Goal: Information Seeking & Learning: Find specific fact

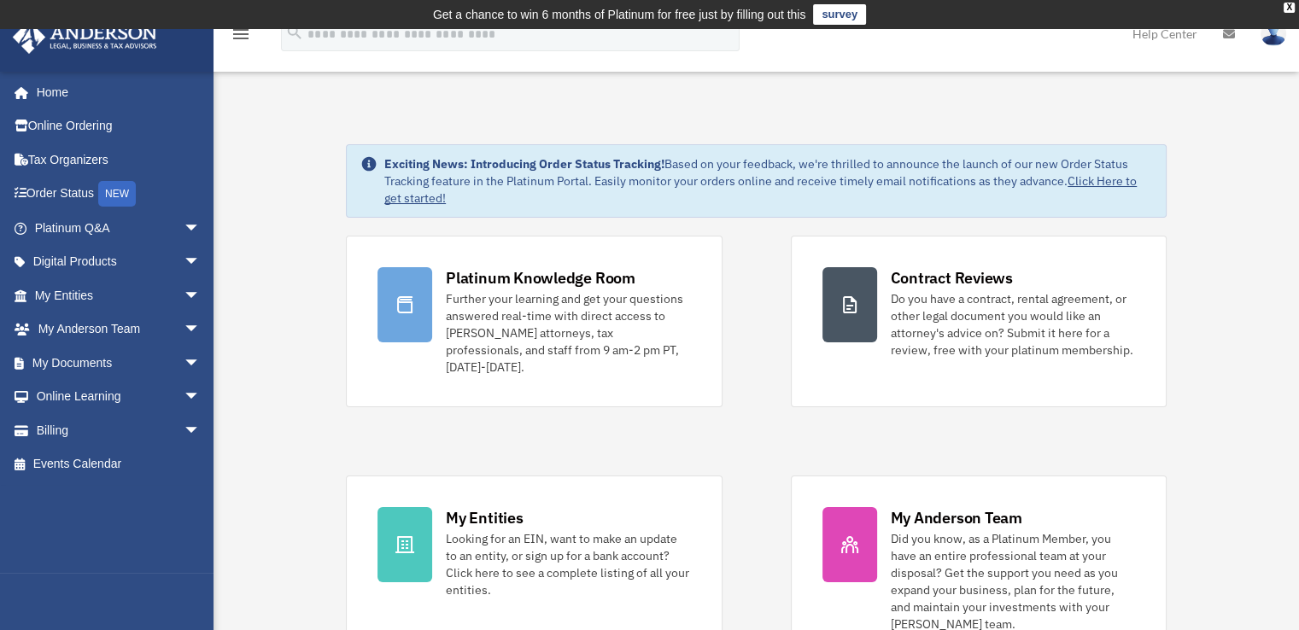
click at [441, 405] on div "Platinum Knowledge Room Further your learning and get your questions answered r…" at bounding box center [756, 450] width 821 height 429
click at [140, 321] on link "My Anderson Team arrow_drop_down" at bounding box center [119, 330] width 214 height 34
click at [184, 325] on span "arrow_drop_down" at bounding box center [201, 330] width 34 height 35
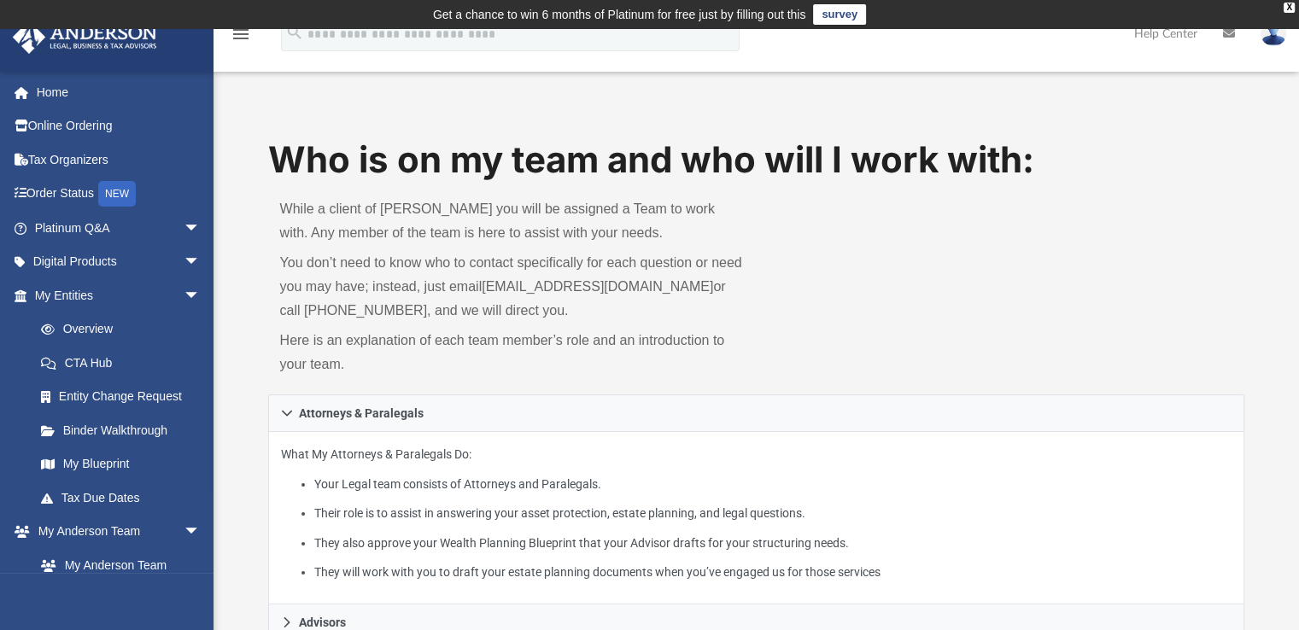
scroll to position [85, 0]
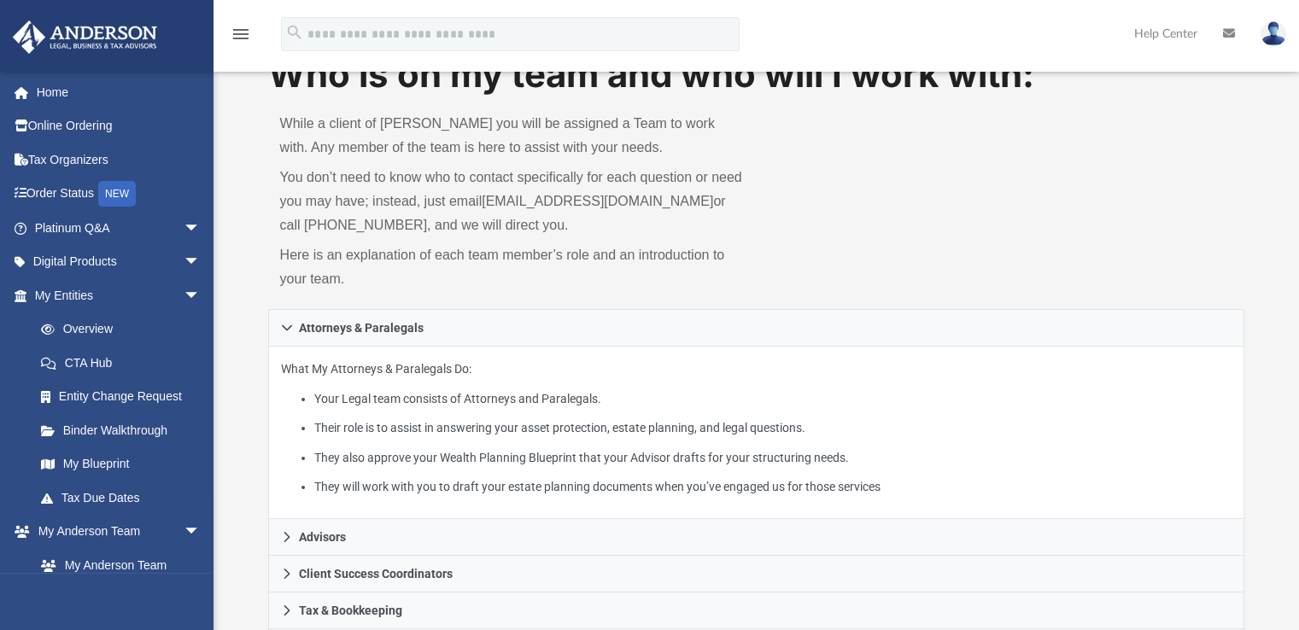
click at [742, 206] on p "You don’t need to know who to contact specifically for each question or need yo…" at bounding box center [512, 202] width 465 height 72
drag, startPoint x: 686, startPoint y: 201, endPoint x: 490, endPoint y: 203, distance: 195.6
click at [490, 203] on p "You don’t need to know who to contact specifically for each question or need yo…" at bounding box center [512, 202] width 465 height 72
copy link "[EMAIL_ADDRESS][DOMAIN_NAME]"
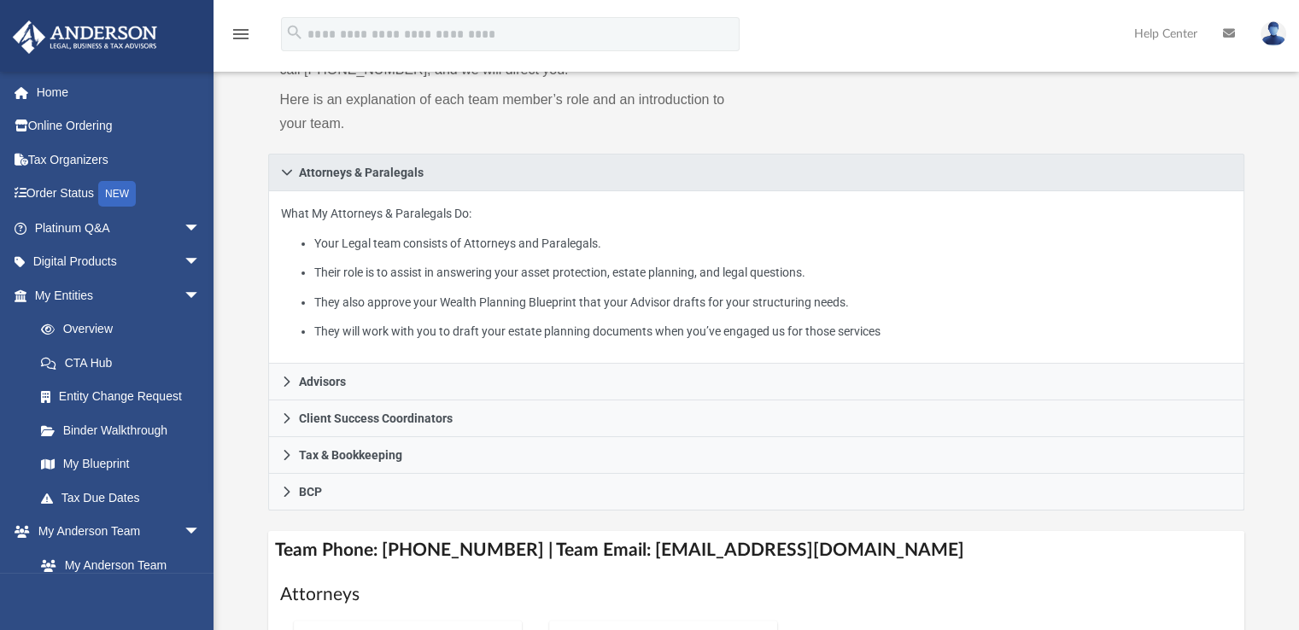
scroll to position [256, 0]
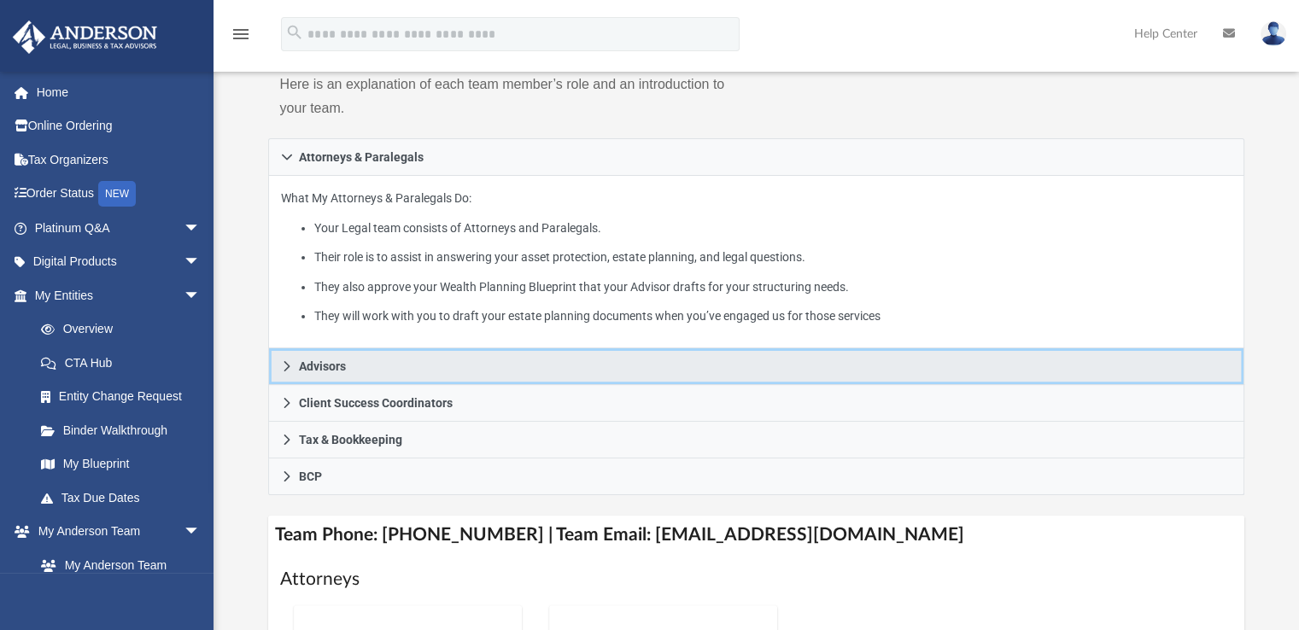
click at [366, 360] on link "Advisors" at bounding box center [756, 367] width 977 height 37
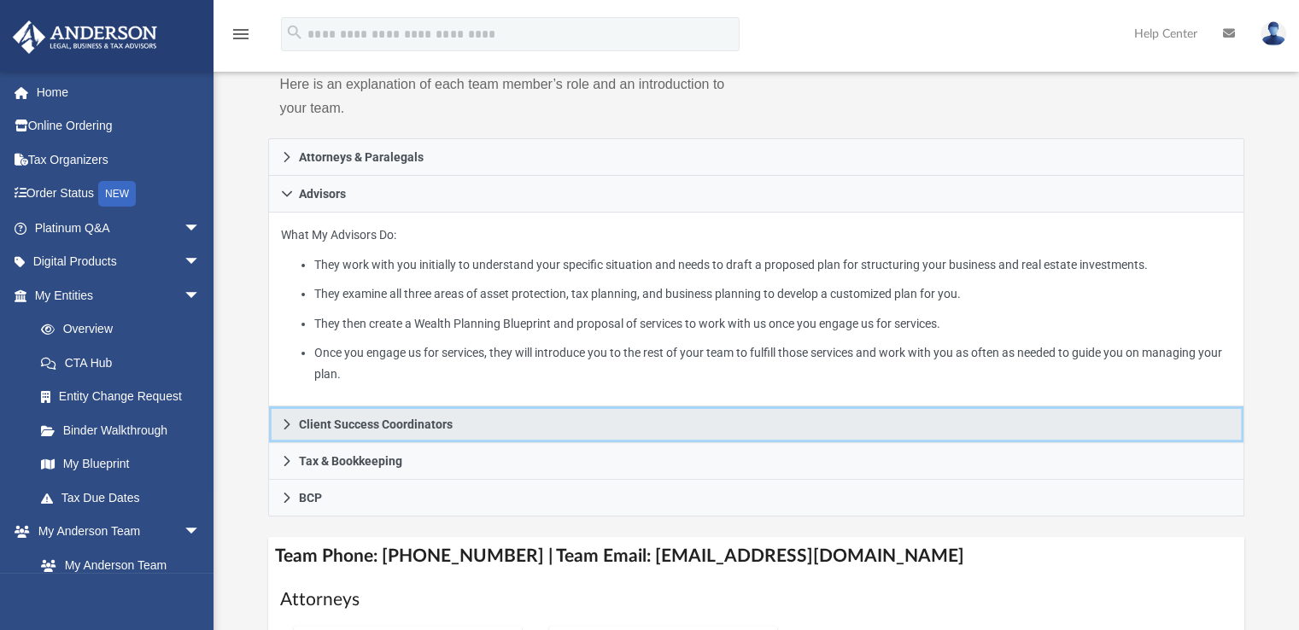
click at [454, 413] on link "Client Success Coordinators" at bounding box center [756, 425] width 977 height 37
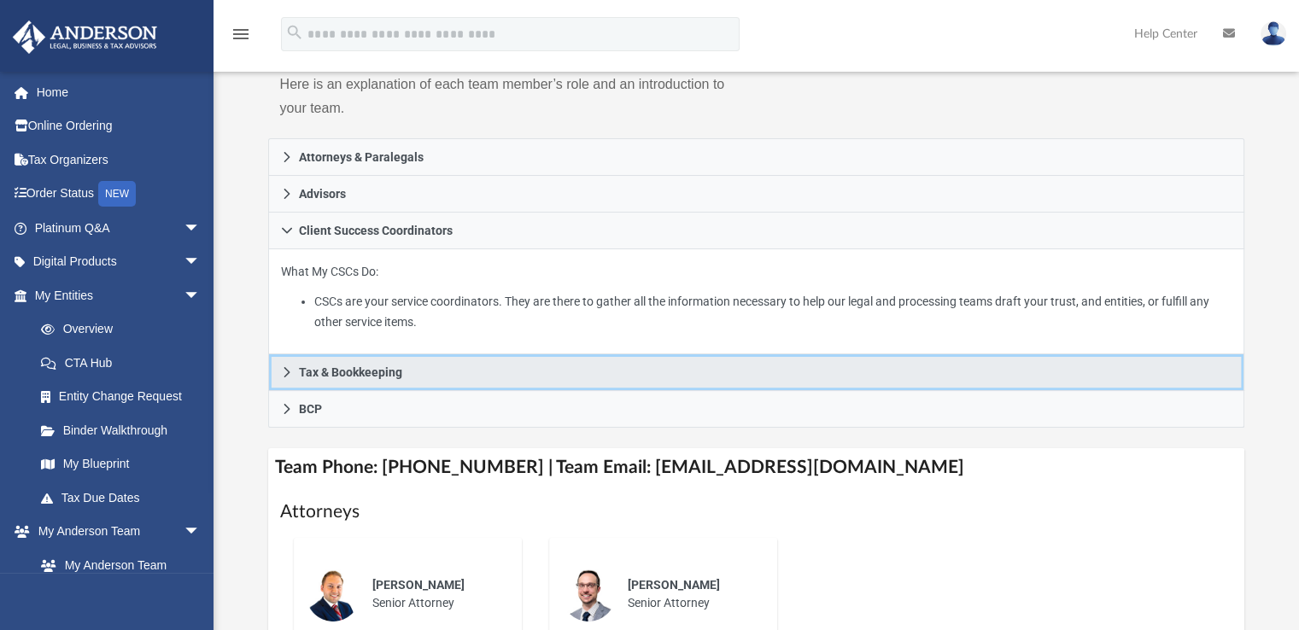
click at [463, 375] on link "Tax & Bookkeeping" at bounding box center [756, 373] width 977 height 37
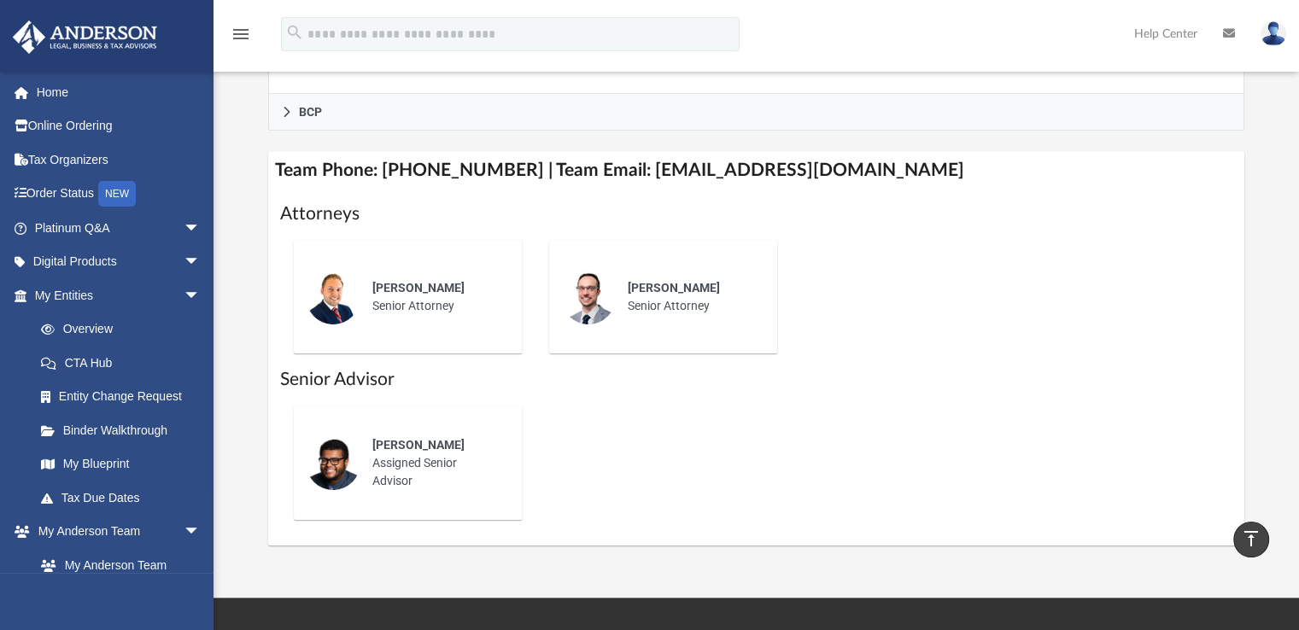
scroll to position [854, 0]
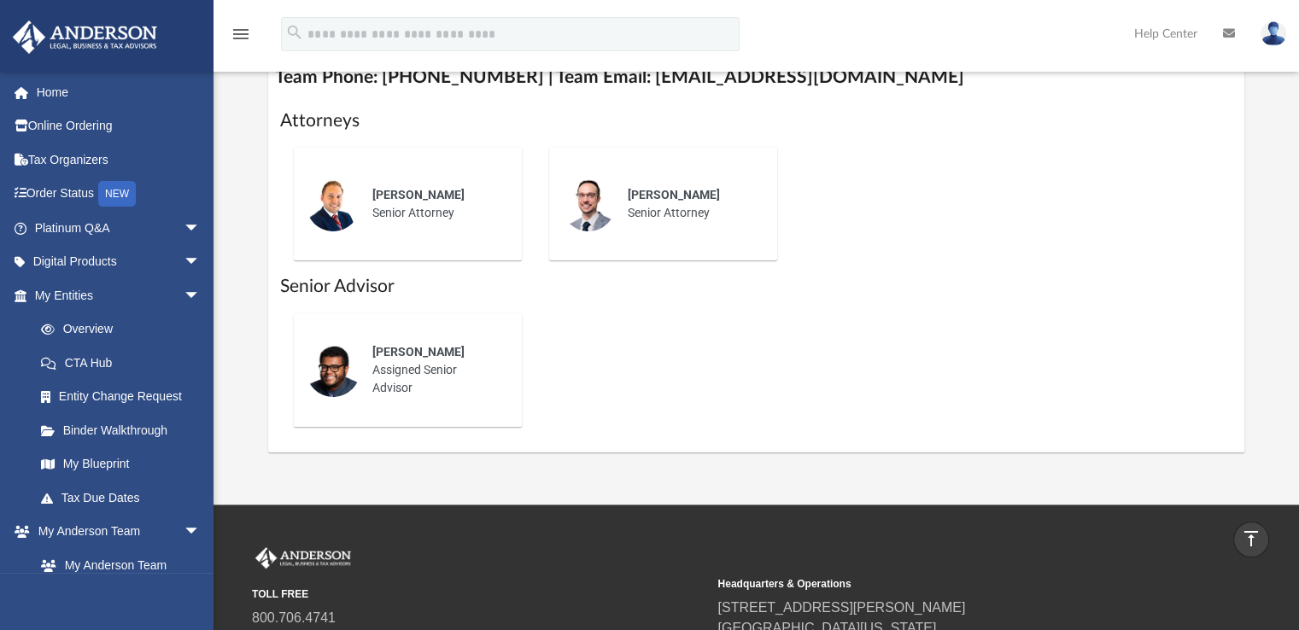
click at [384, 366] on div "[PERSON_NAME] Assigned Senior Advisor" at bounding box center [435, 370] width 149 height 78
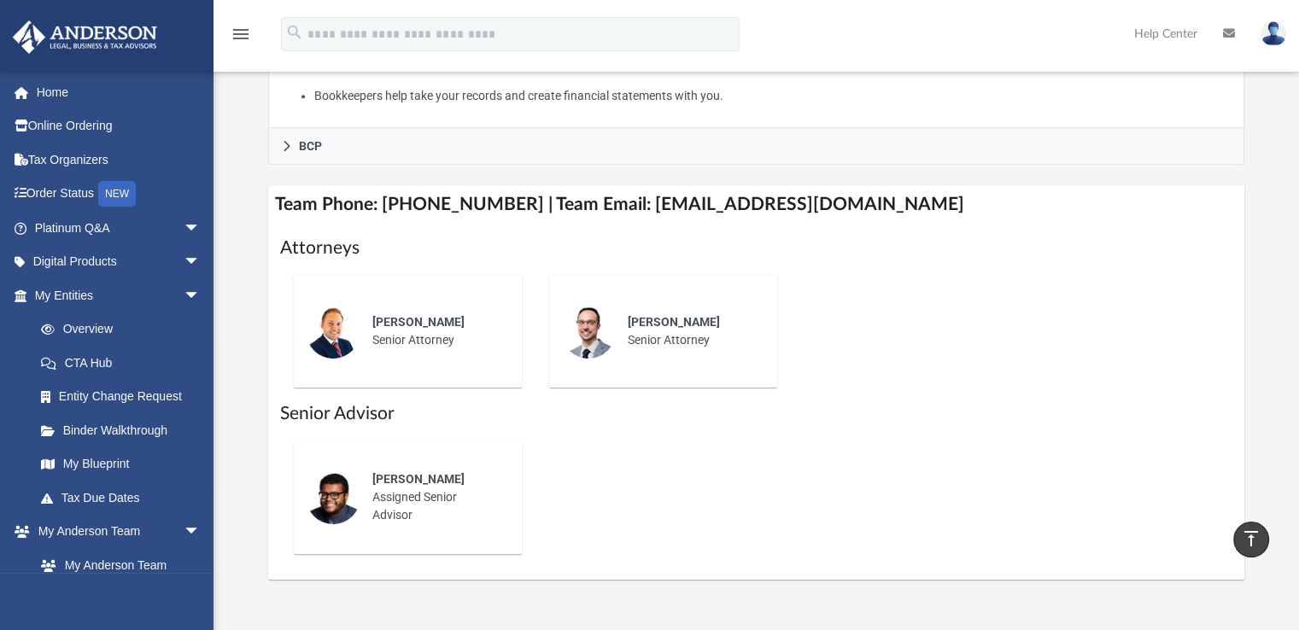
scroll to position [513, 0]
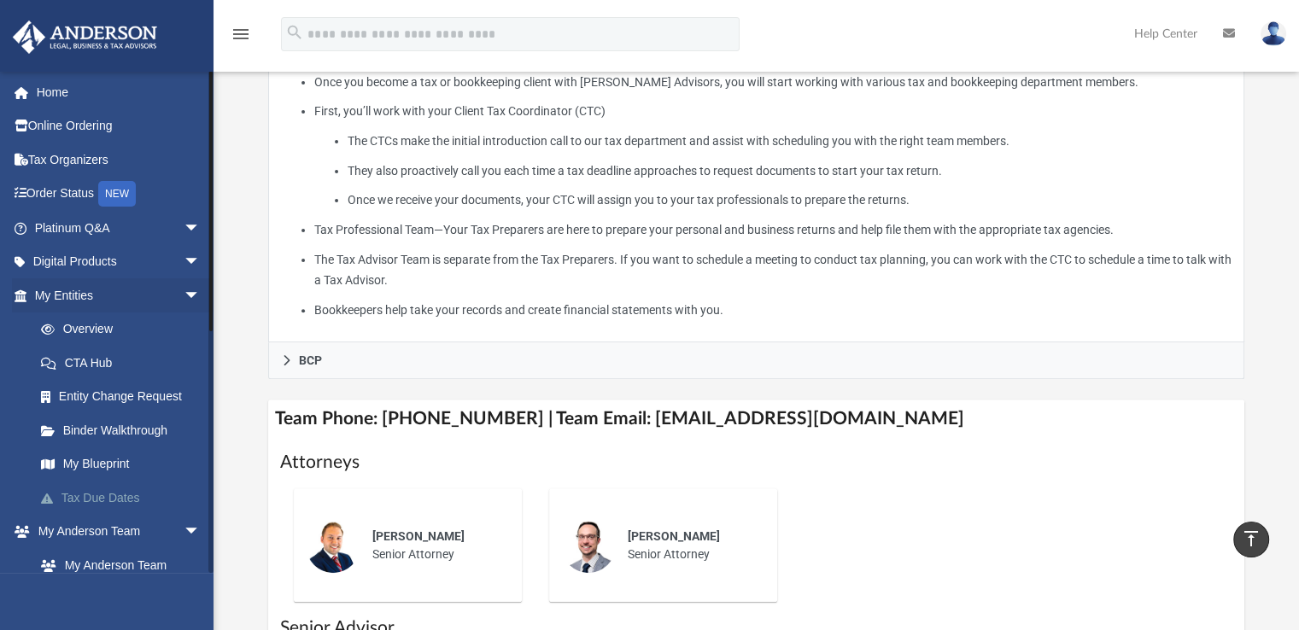
click at [114, 498] on link "Tax Due Dates" at bounding box center [125, 498] width 202 height 34
